Goal: Use online tool/utility

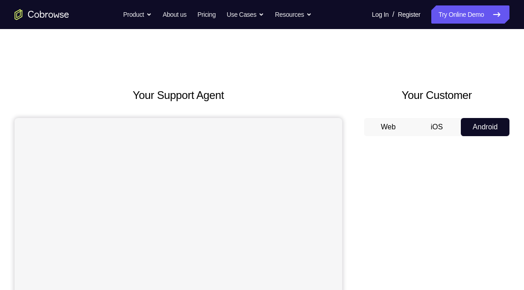
click at [476, 125] on button "Android" at bounding box center [485, 127] width 49 height 18
click at [461, 11] on link "Try Online Demo" at bounding box center [470, 14] width 78 height 18
click at [482, 133] on button "Android" at bounding box center [485, 127] width 49 height 18
click at [458, 18] on link "Try Online Demo" at bounding box center [470, 14] width 78 height 18
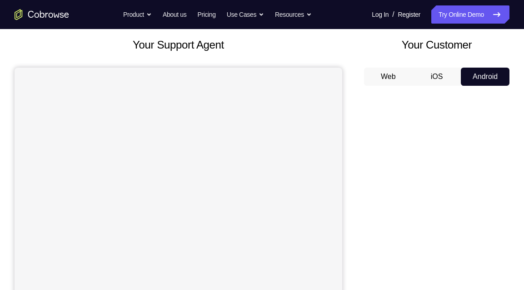
scroll to position [49, 0]
